Goal: Task Accomplishment & Management: Manage account settings

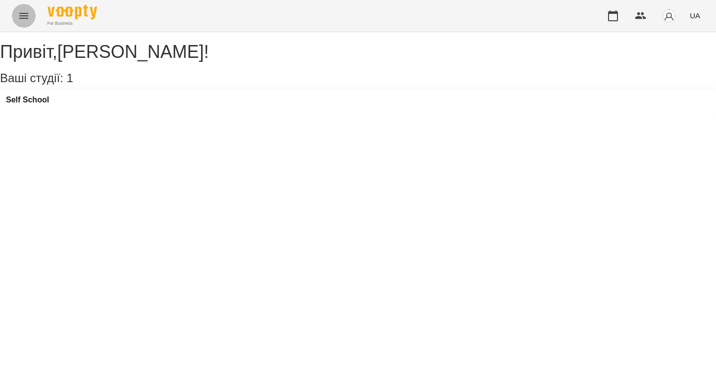
click at [23, 12] on icon "Menu" at bounding box center [24, 16] width 12 height 12
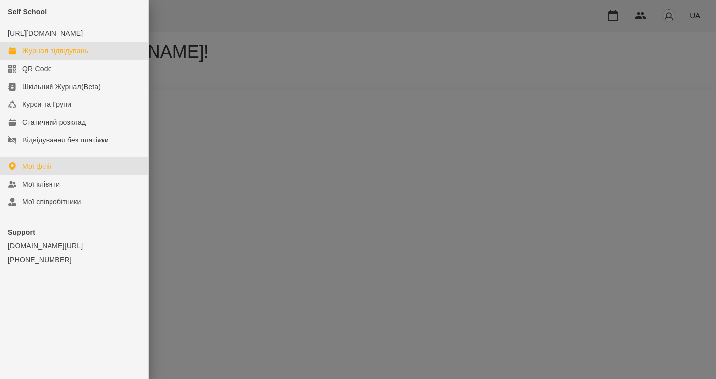
click at [53, 56] on div "Журнал відвідувань" at bounding box center [55, 51] width 66 height 10
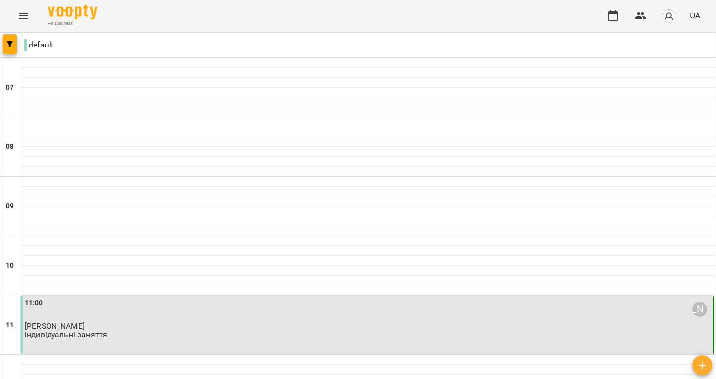
scroll to position [372, 0]
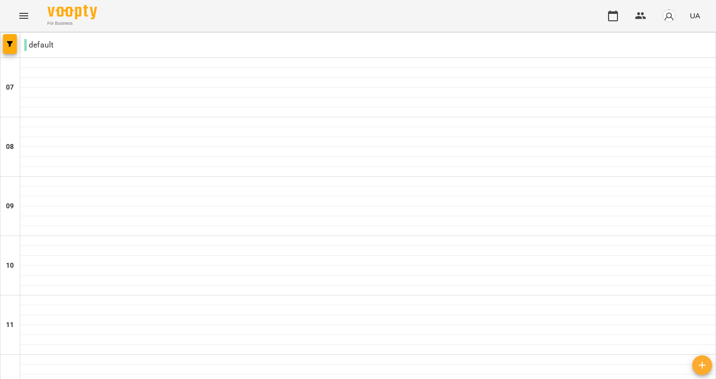
scroll to position [513, 0]
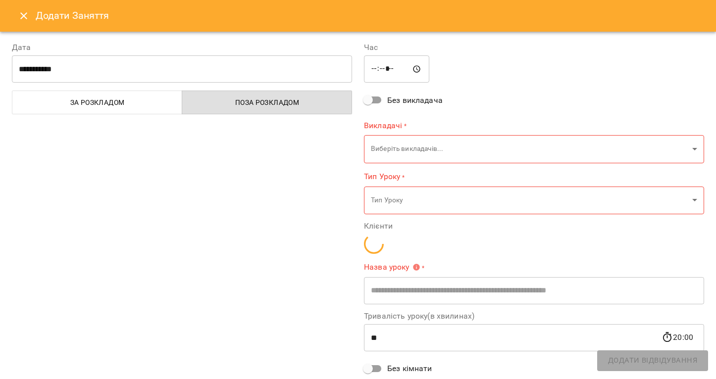
type input "**********"
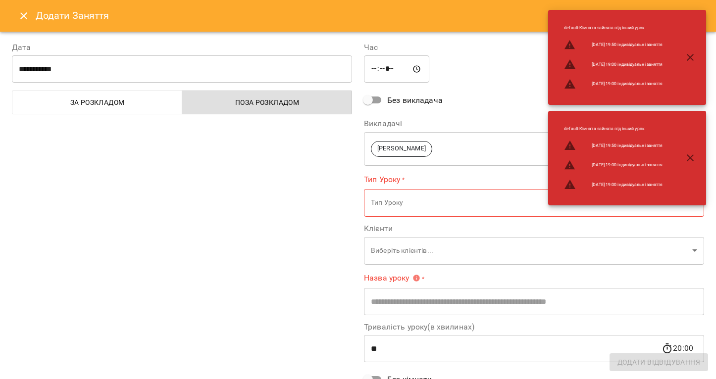
click at [387, 64] on input "*****" at bounding box center [396, 69] width 65 height 28
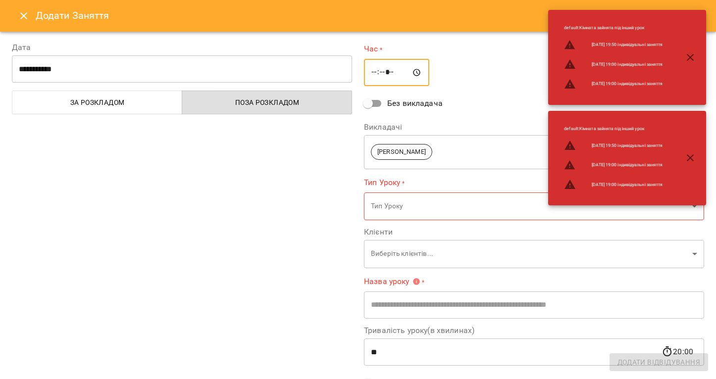
type input "*****"
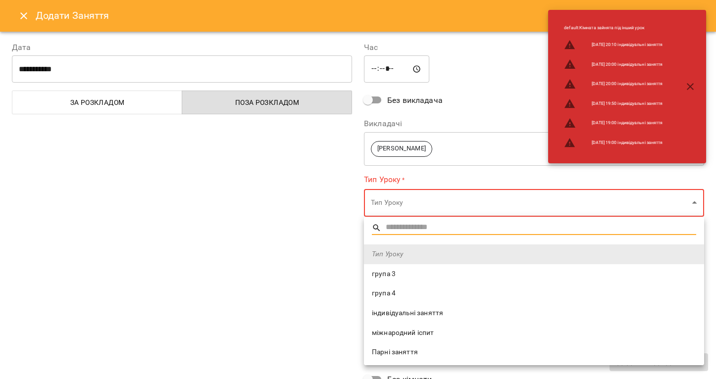
click at [421, 316] on span "індивідуальні заняття" at bounding box center [534, 313] width 324 height 10
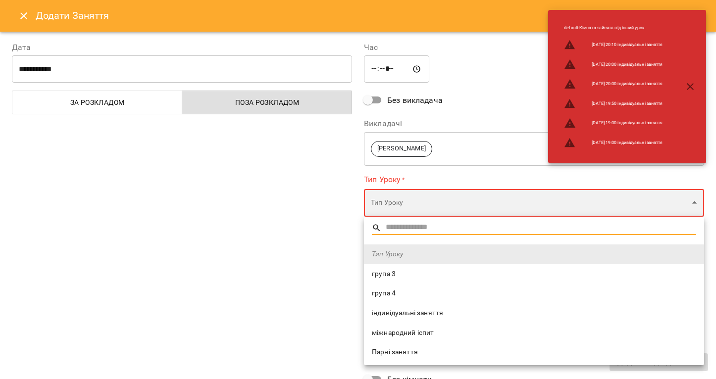
type input "**********"
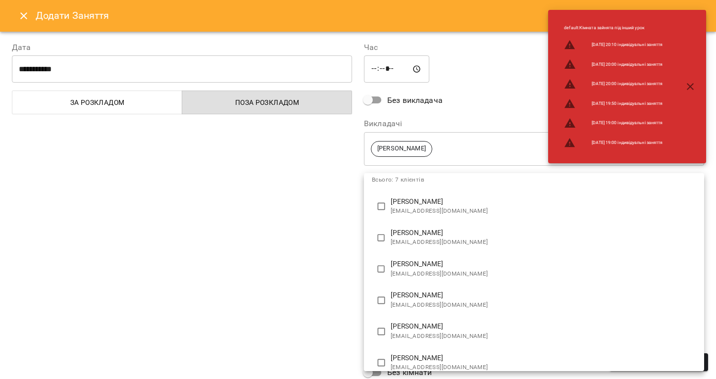
scroll to position [88, 0]
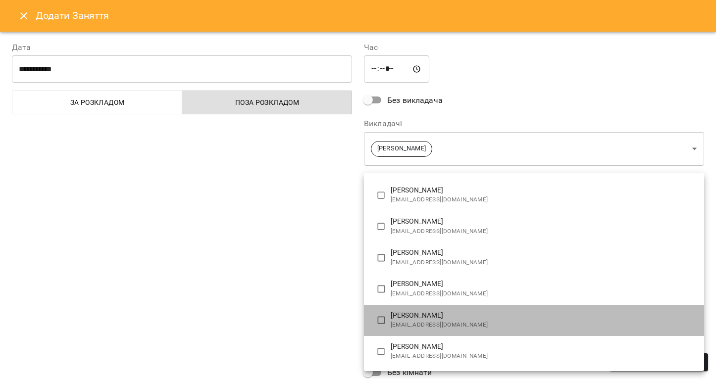
click at [408, 317] on p "[PERSON_NAME]" at bounding box center [543, 316] width 305 height 10
type input "**********"
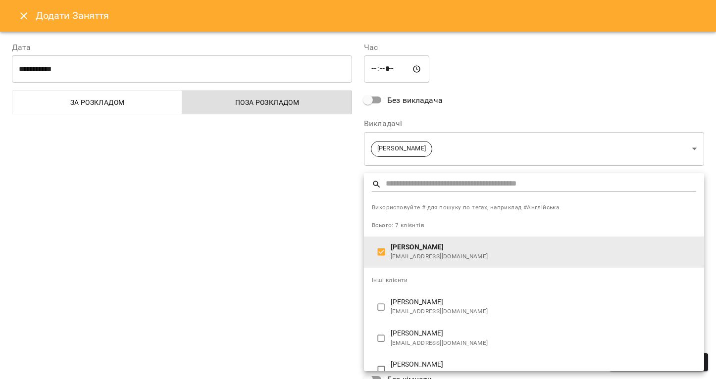
click at [276, 285] on div at bounding box center [358, 189] width 716 height 379
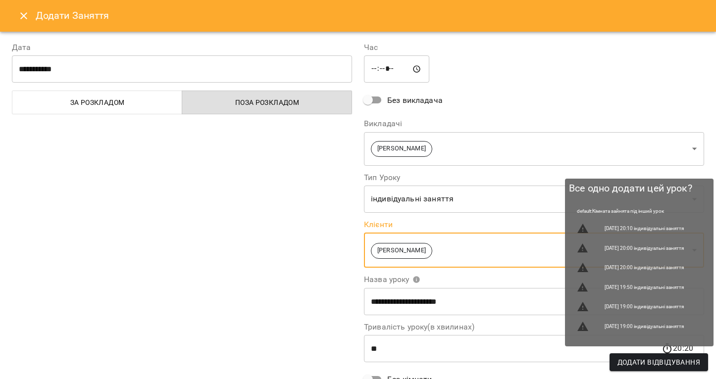
click at [636, 367] on span "Додати Відвідування" at bounding box center [658, 362] width 83 height 12
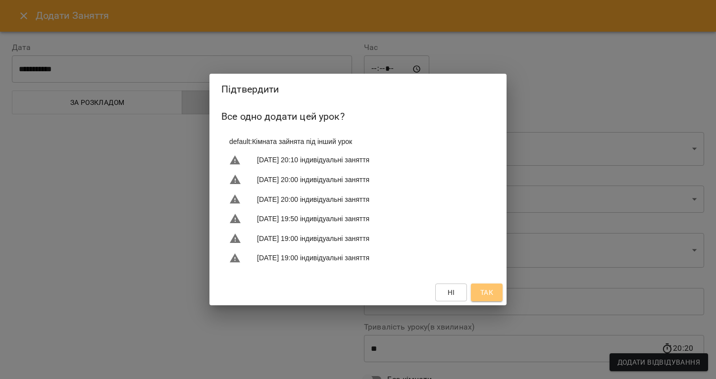
click at [486, 289] on span "Так" at bounding box center [486, 293] width 13 height 12
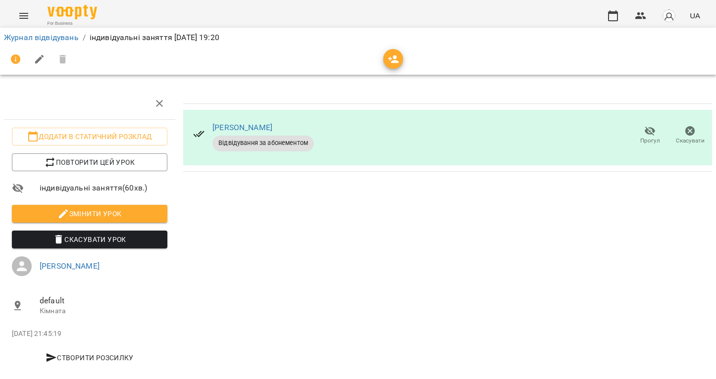
click at [305, 227] on div "[PERSON_NAME] Відвідування за абонементом Прогул Скасувати" at bounding box center [447, 231] width 537 height 295
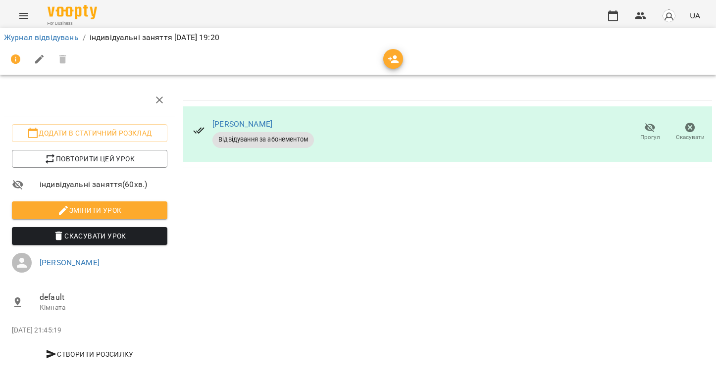
click at [273, 141] on span "Відвідування за абонементом" at bounding box center [262, 139] width 101 height 9
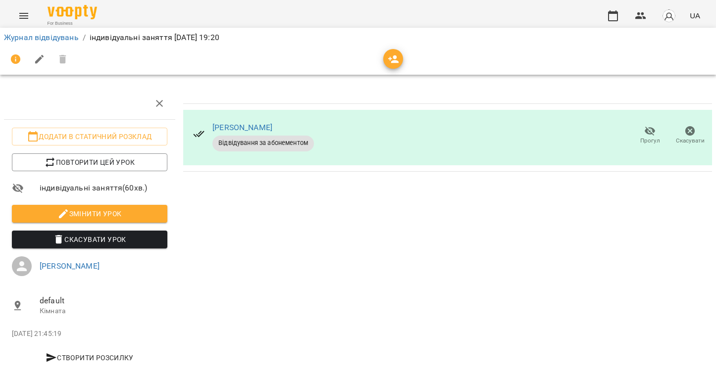
click at [267, 143] on span "Відвідування за абонементом" at bounding box center [262, 143] width 101 height 9
click at [24, 12] on icon "Menu" at bounding box center [24, 16] width 12 height 12
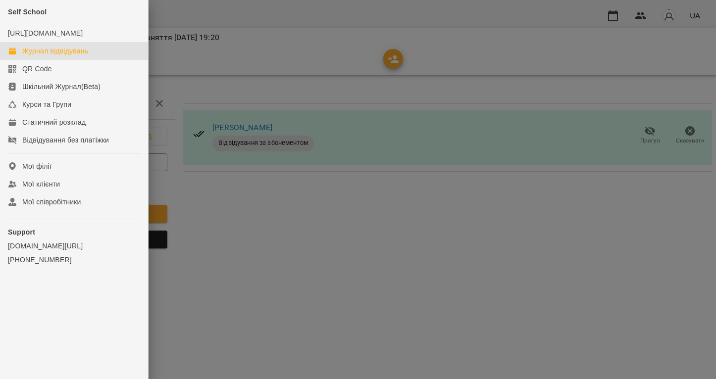
click at [55, 56] on div "Журнал відвідувань" at bounding box center [55, 51] width 66 height 10
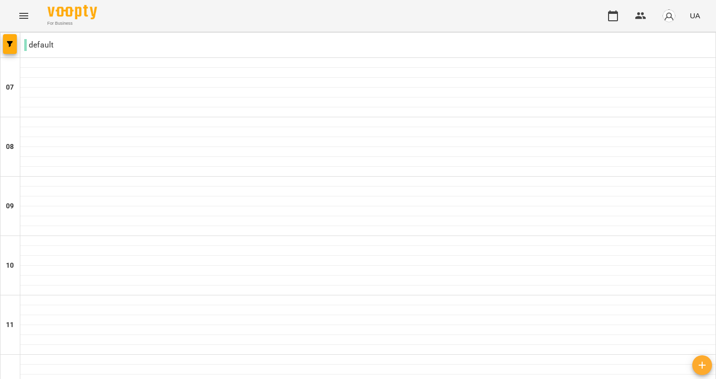
scroll to position [692, 0]
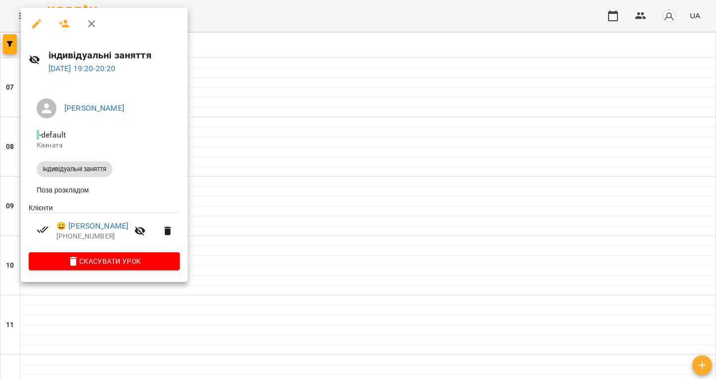
click at [480, 225] on div at bounding box center [358, 189] width 716 height 379
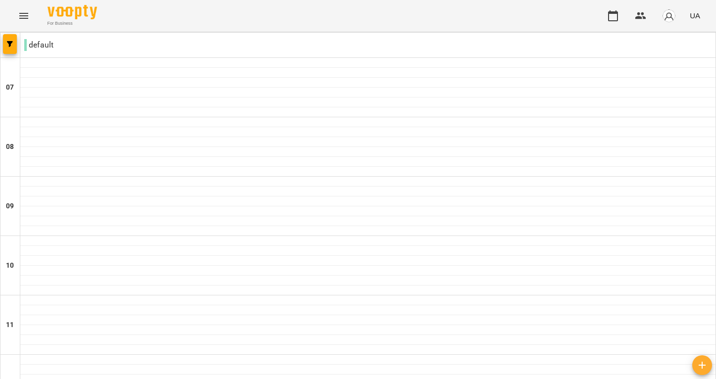
click at [671, 15] on img "button" at bounding box center [669, 16] width 14 height 14
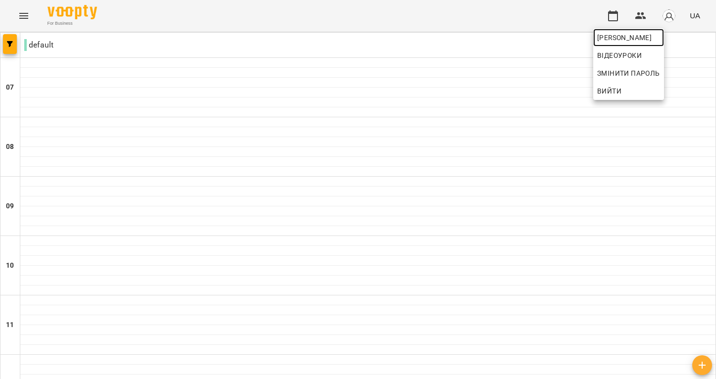
click at [651, 39] on span "[PERSON_NAME]" at bounding box center [628, 38] width 63 height 12
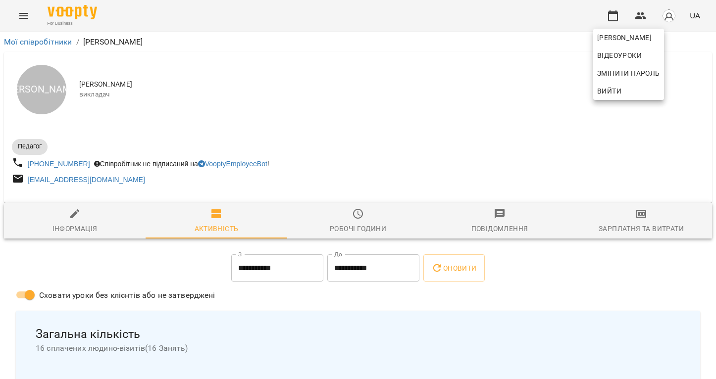
click at [100, 277] on div at bounding box center [358, 189] width 716 height 379
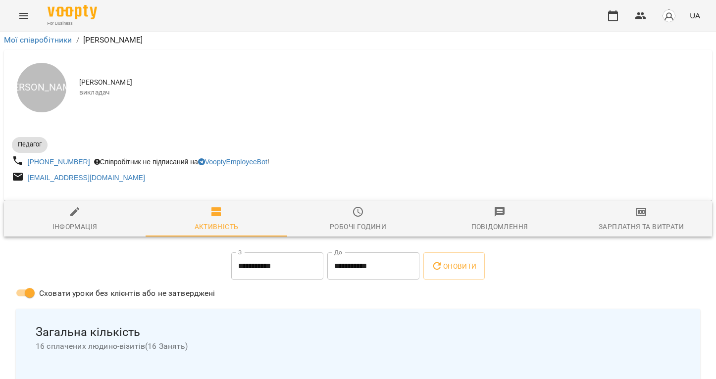
scroll to position [1155, 0]
